Goal: Task Accomplishment & Management: Manage account settings

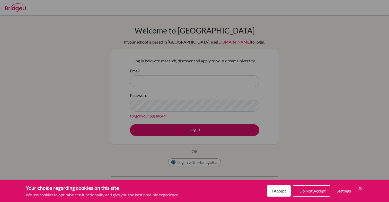
click at [365, 189] on div "Your choice regarding cookies on this site We use cookies to optimise site func…" at bounding box center [194, 191] width 389 height 22
click at [171, 79] on div "Cookie Preferences" at bounding box center [194, 101] width 389 height 202
click at [285, 186] on button "I Accept" at bounding box center [279, 190] width 24 height 11
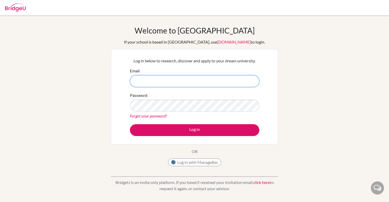
click at [168, 77] on input "Email" at bounding box center [195, 81] width 130 height 12
paste input "[EMAIL_ADDRESS][DOMAIN_NAME]"
type input "[EMAIL_ADDRESS][DOMAIN_NAME]"
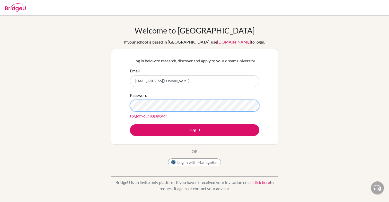
click at [130, 124] on button "Log in" at bounding box center [195, 130] width 130 height 12
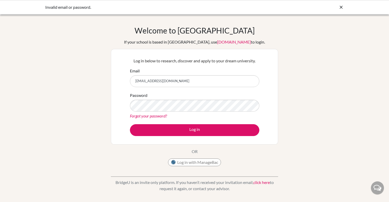
click at [342, 7] on icon at bounding box center [341, 7] width 5 height 5
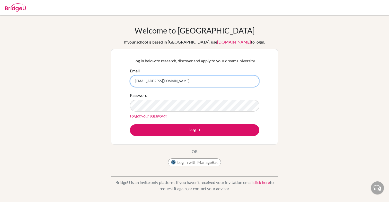
click at [157, 82] on input "[EMAIL_ADDRESS][DOMAIN_NAME]" at bounding box center [195, 81] width 130 height 12
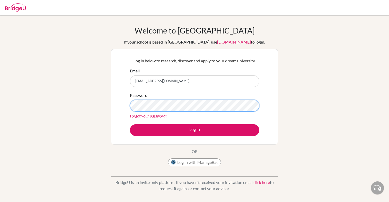
click at [130, 124] on button "Log in" at bounding box center [195, 130] width 130 height 12
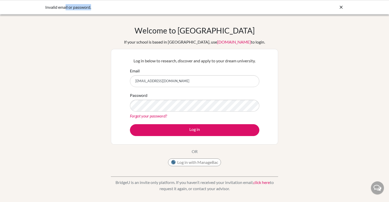
drag, startPoint x: 66, startPoint y: 7, endPoint x: 95, endPoint y: 7, distance: 29.1
click at [95, 7] on div "Invalid email or password." at bounding box center [156, 7] width 222 height 6
click at [159, 117] on link "Forgot your password?" at bounding box center [148, 115] width 37 height 5
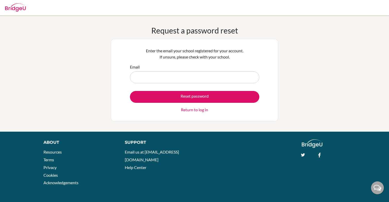
click at [177, 79] on input "Email" at bounding box center [195, 77] width 130 height 12
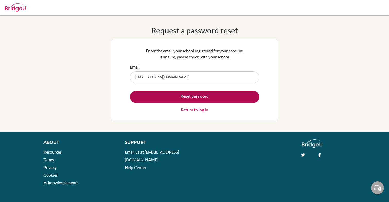
type input "[EMAIL_ADDRESS][DOMAIN_NAME]"
click at [189, 99] on button "Reset password" at bounding box center [195, 97] width 130 height 12
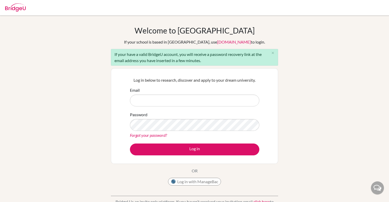
click at [184, 100] on input "Email" at bounding box center [195, 101] width 130 height 12
type input "[EMAIL_ADDRESS][DOMAIN_NAME]"
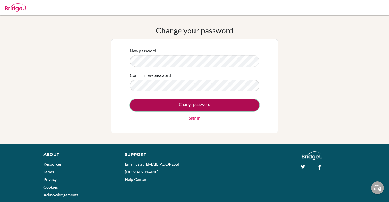
click at [181, 102] on input "Change password" at bounding box center [195, 105] width 130 height 12
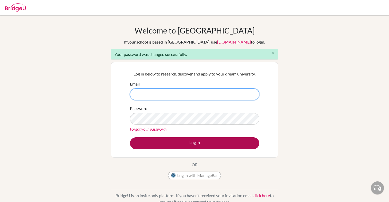
type input "seohyeon.cho@students.aobajapan.jp"
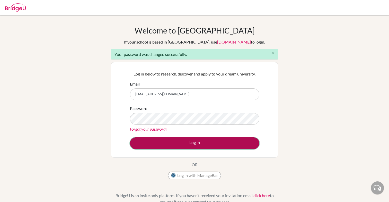
click at [174, 146] on button "Log in" at bounding box center [195, 143] width 130 height 12
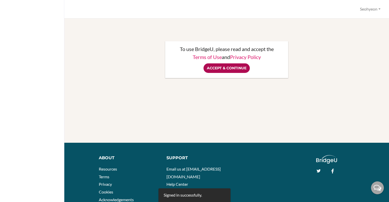
click at [236, 63] on input "Accept & Continue" at bounding box center [227, 68] width 46 height 10
